Goal: Check status

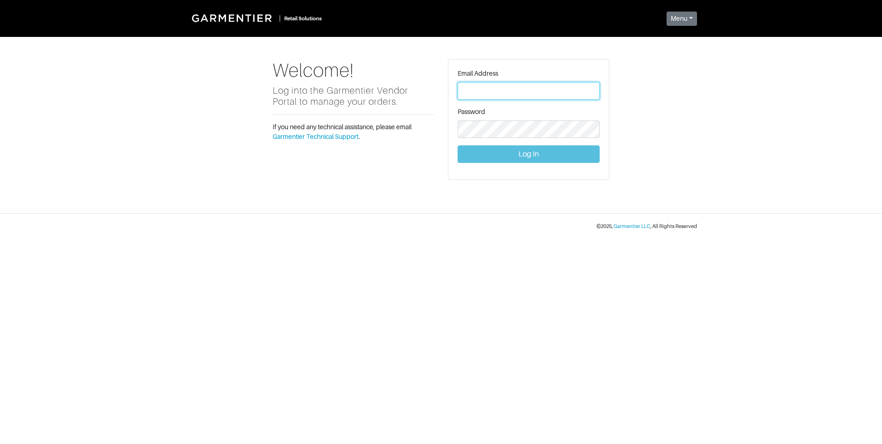
type input "[PERSON_NAME][EMAIL_ADDRESS][DOMAIN_NAME]"
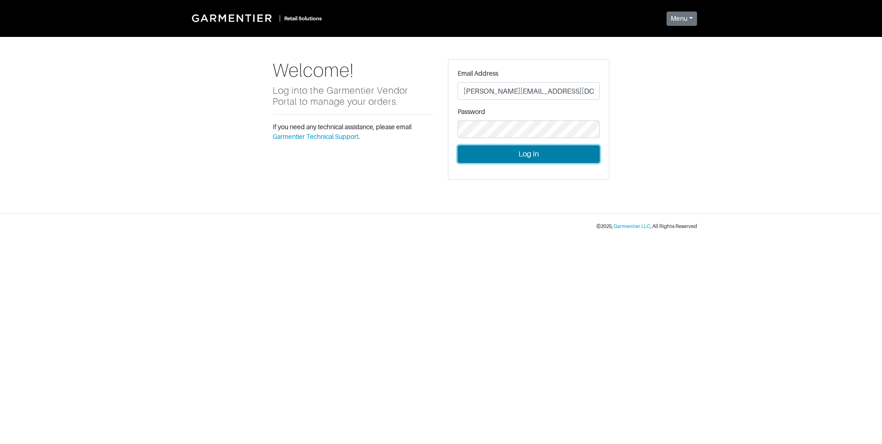
click at [549, 155] on button "Log In" at bounding box center [529, 154] width 142 height 18
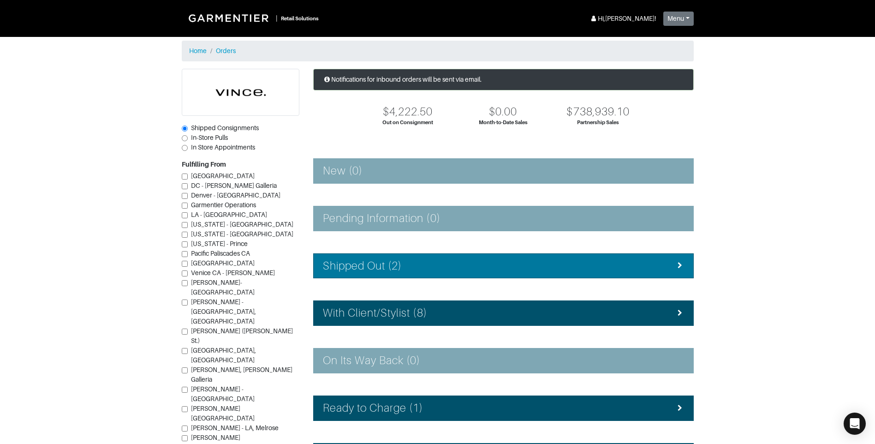
click at [495, 260] on div "Shipped Out (2)" at bounding box center [503, 265] width 361 height 13
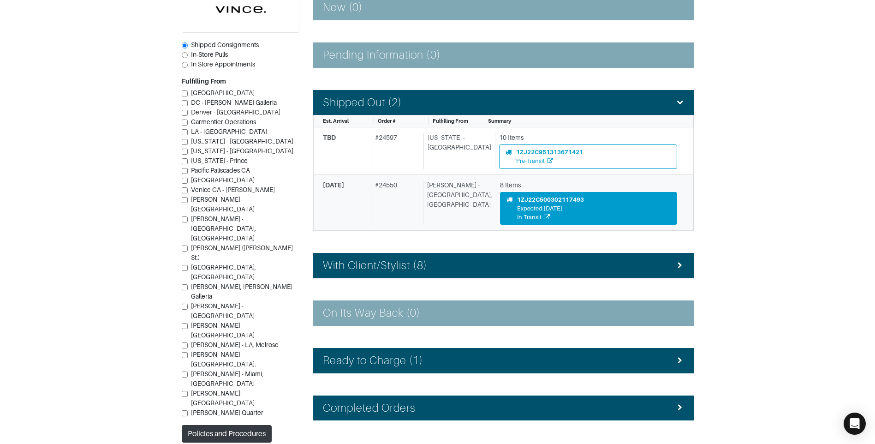
scroll to position [185, 0]
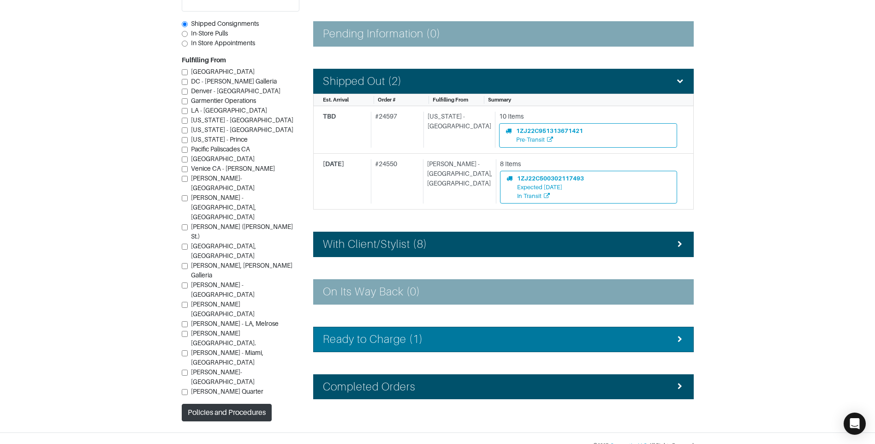
click at [498, 334] on div "Ready to Charge (1)" at bounding box center [503, 339] width 361 height 13
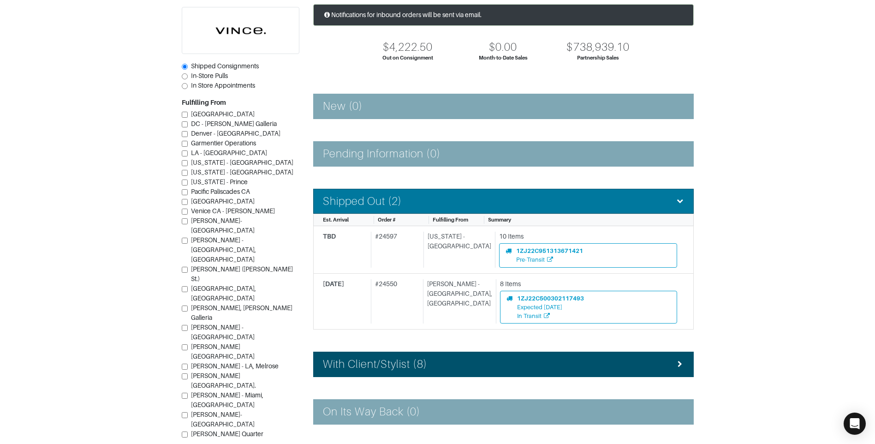
scroll to position [57, 0]
